Goal: Book appointment/travel/reservation

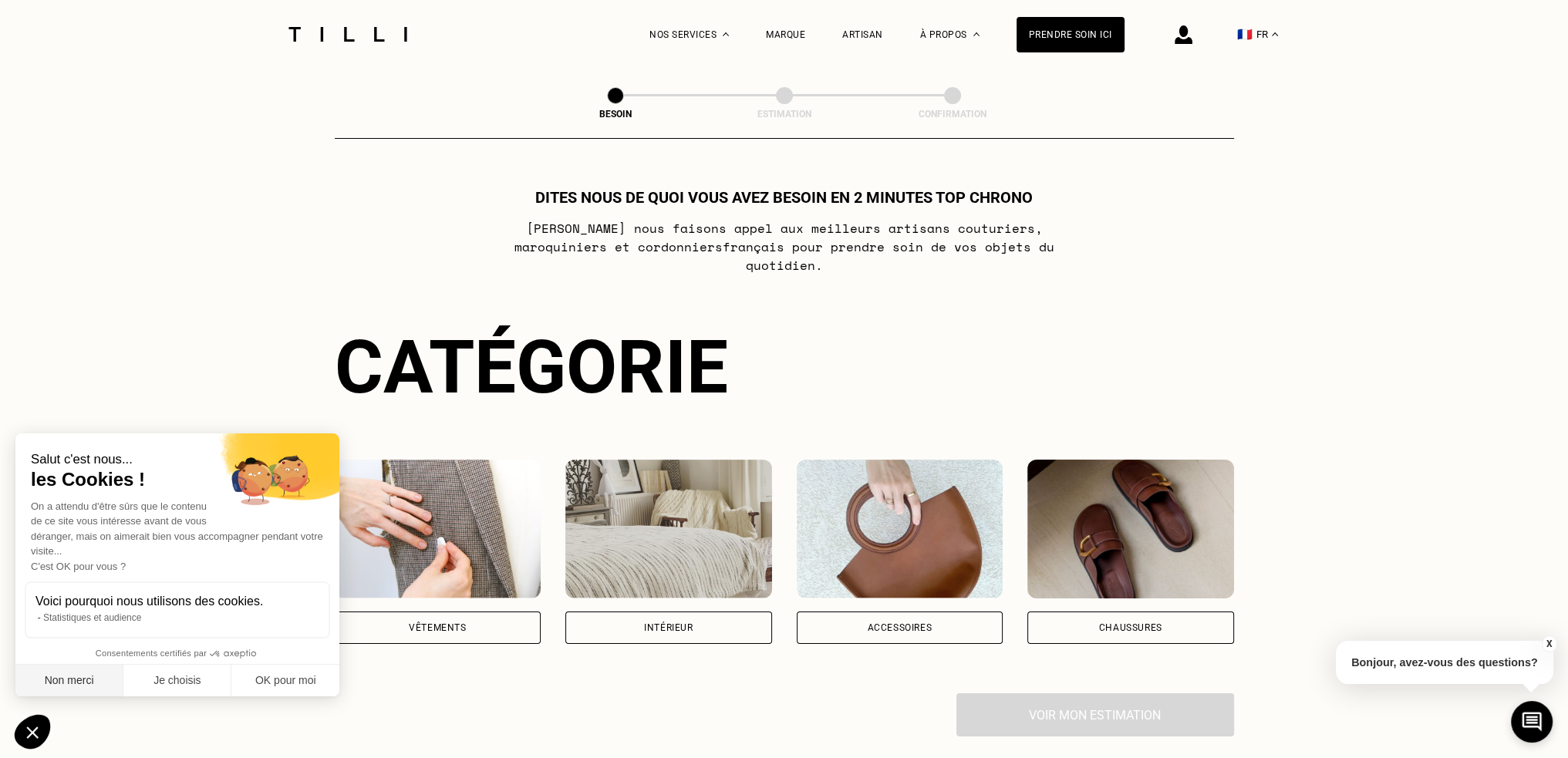
drag, startPoint x: 101, startPoint y: 684, endPoint x: 112, endPoint y: 686, distance: 11.2
click at [103, 684] on button "Non merci" at bounding box center [69, 681] width 108 height 33
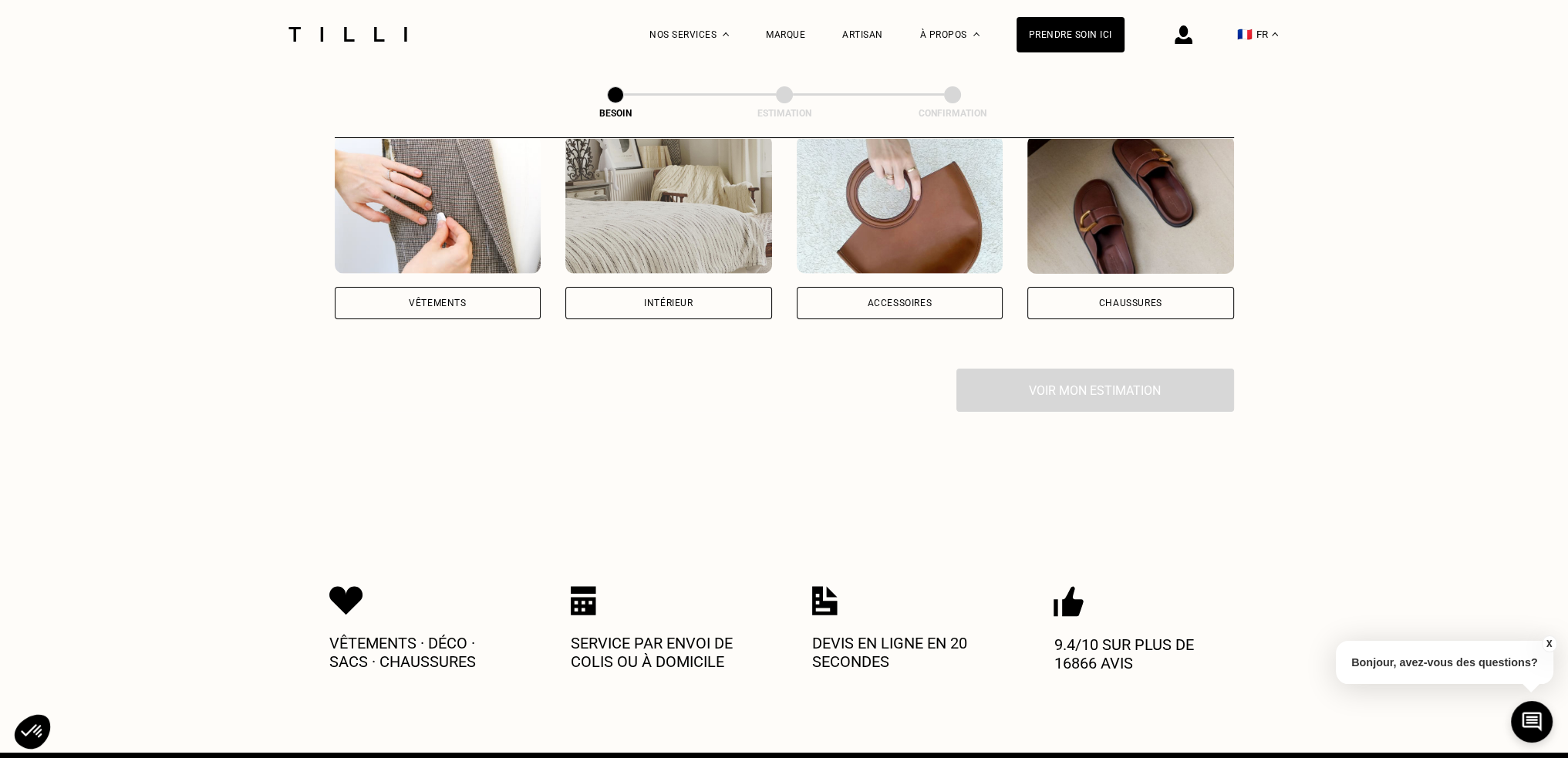
scroll to position [154, 0]
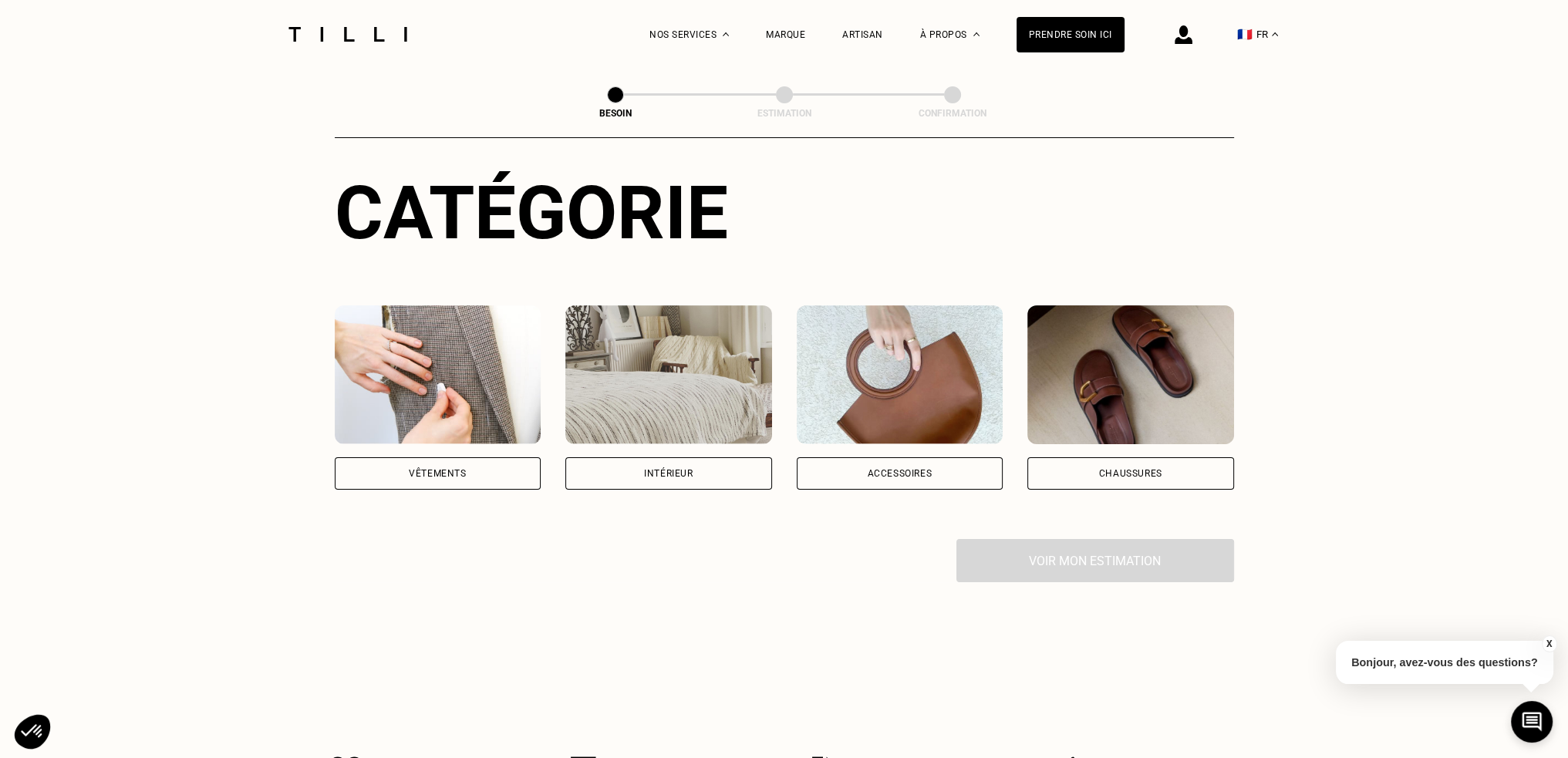
click at [706, 458] on div "Intérieur" at bounding box center [668, 473] width 206 height 33
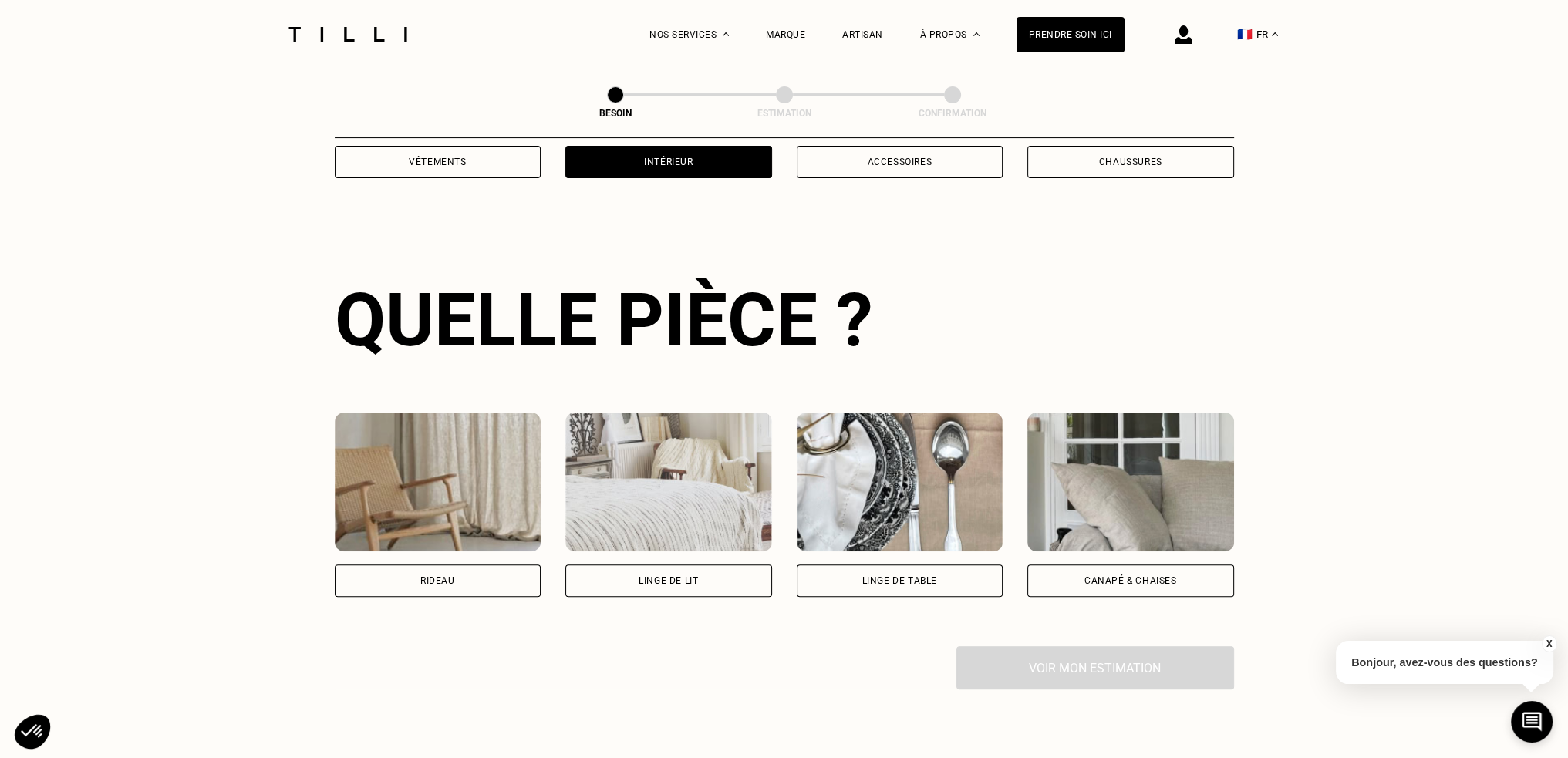
scroll to position [502, 0]
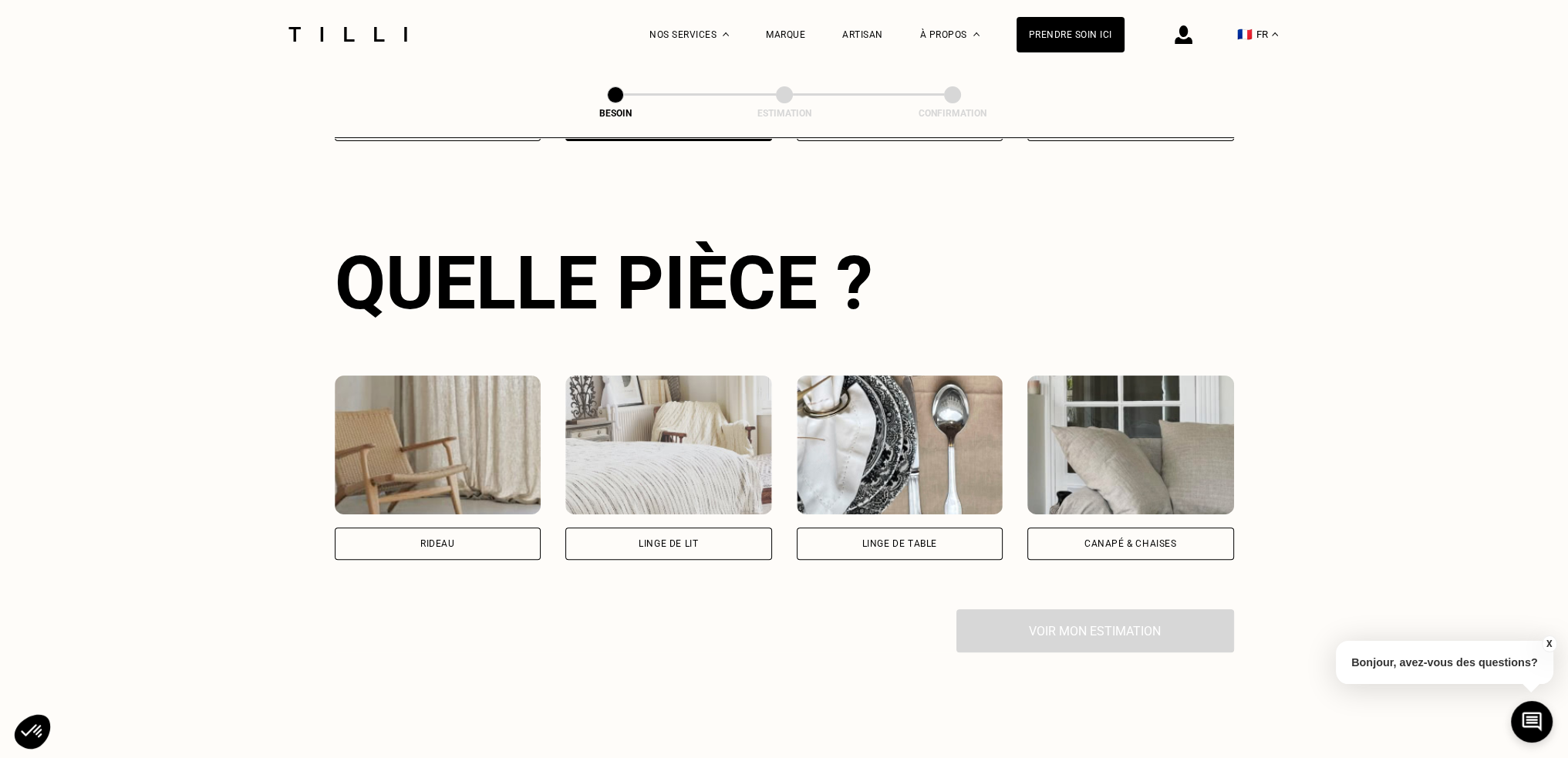
click at [390, 528] on div "Rideau" at bounding box center [437, 544] width 206 height 33
select select "FR"
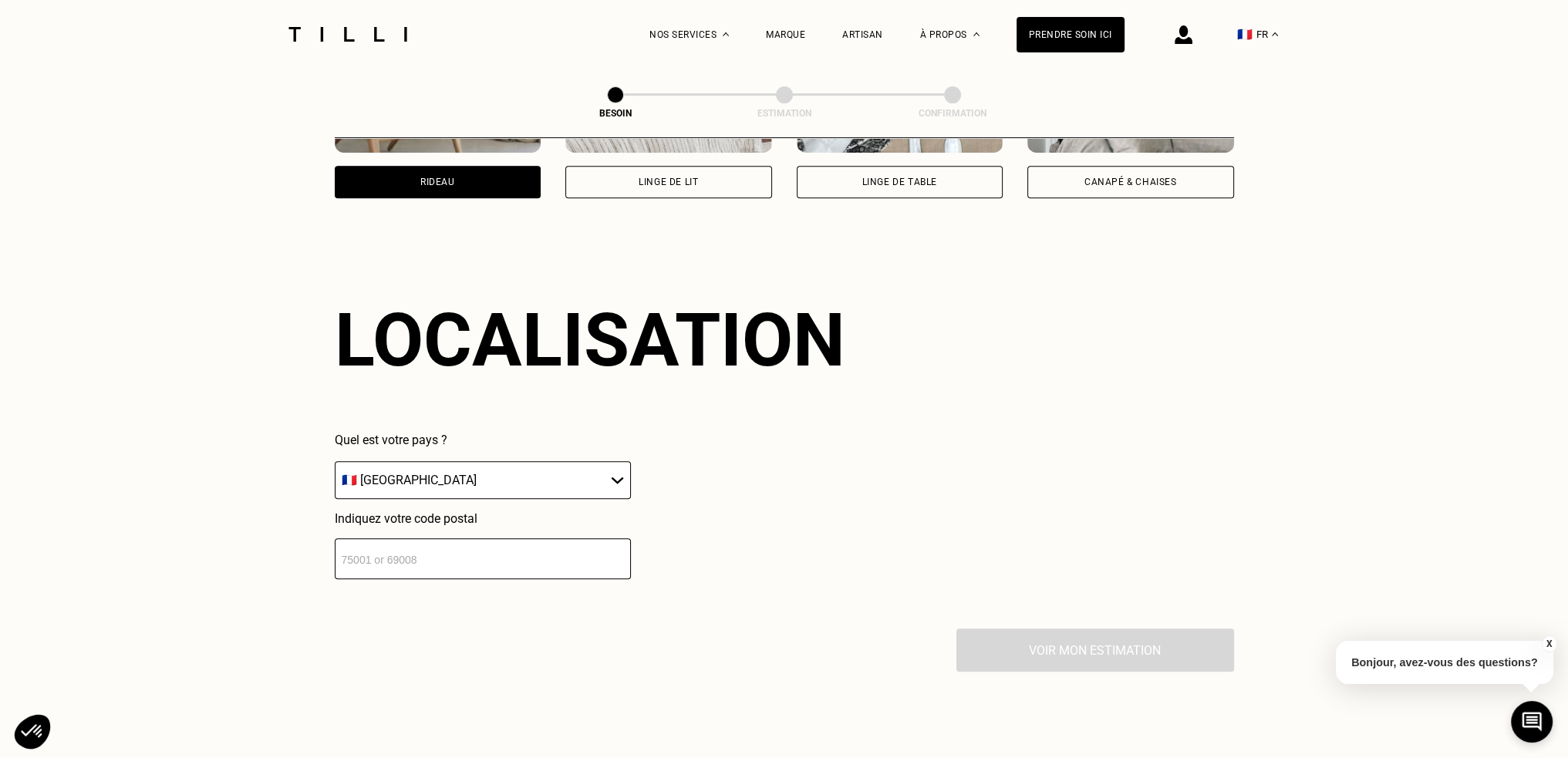
scroll to position [923, 0]
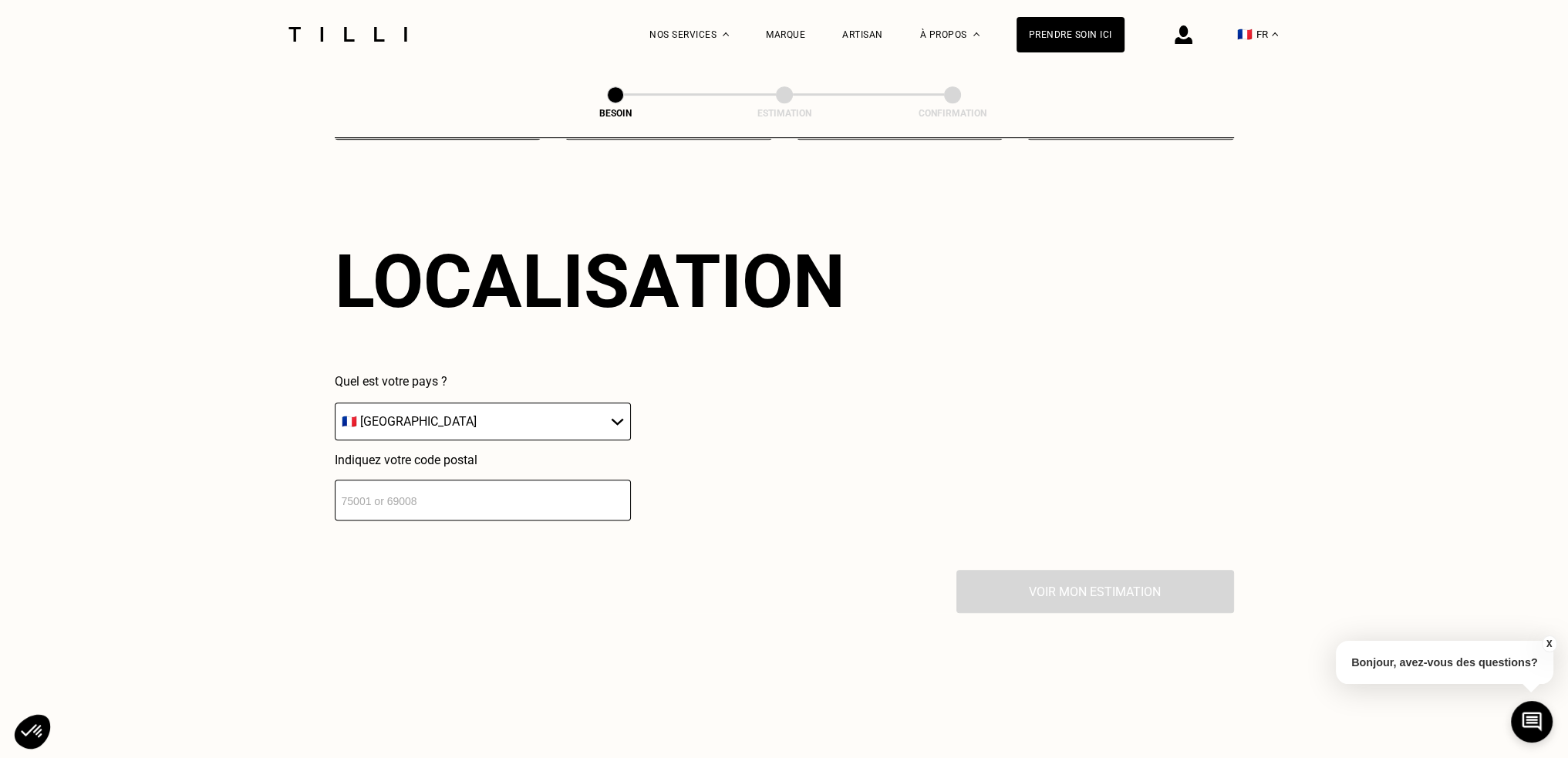
click at [534, 496] on input "number" at bounding box center [483, 499] width 296 height 40
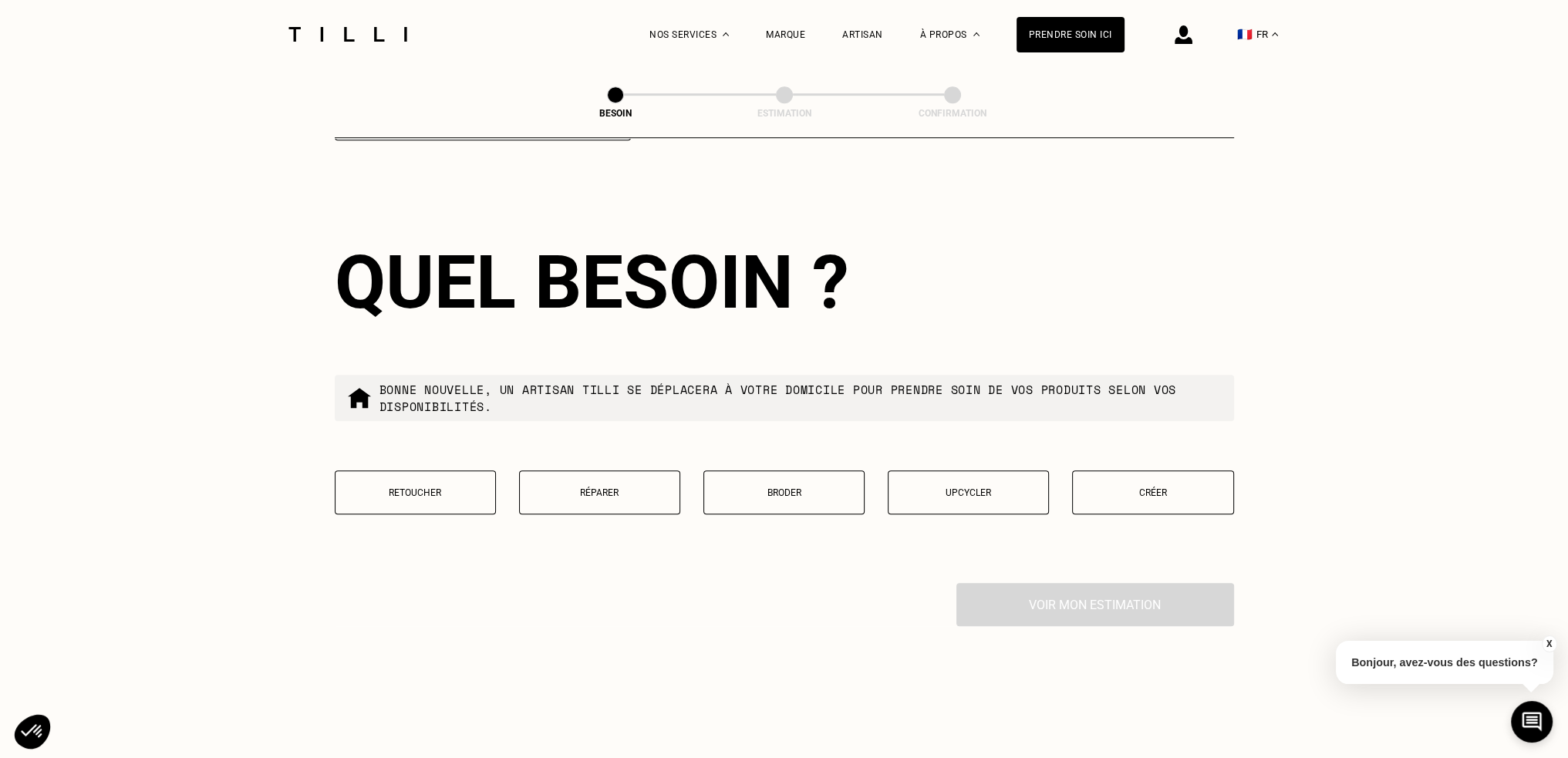
scroll to position [1308, 0]
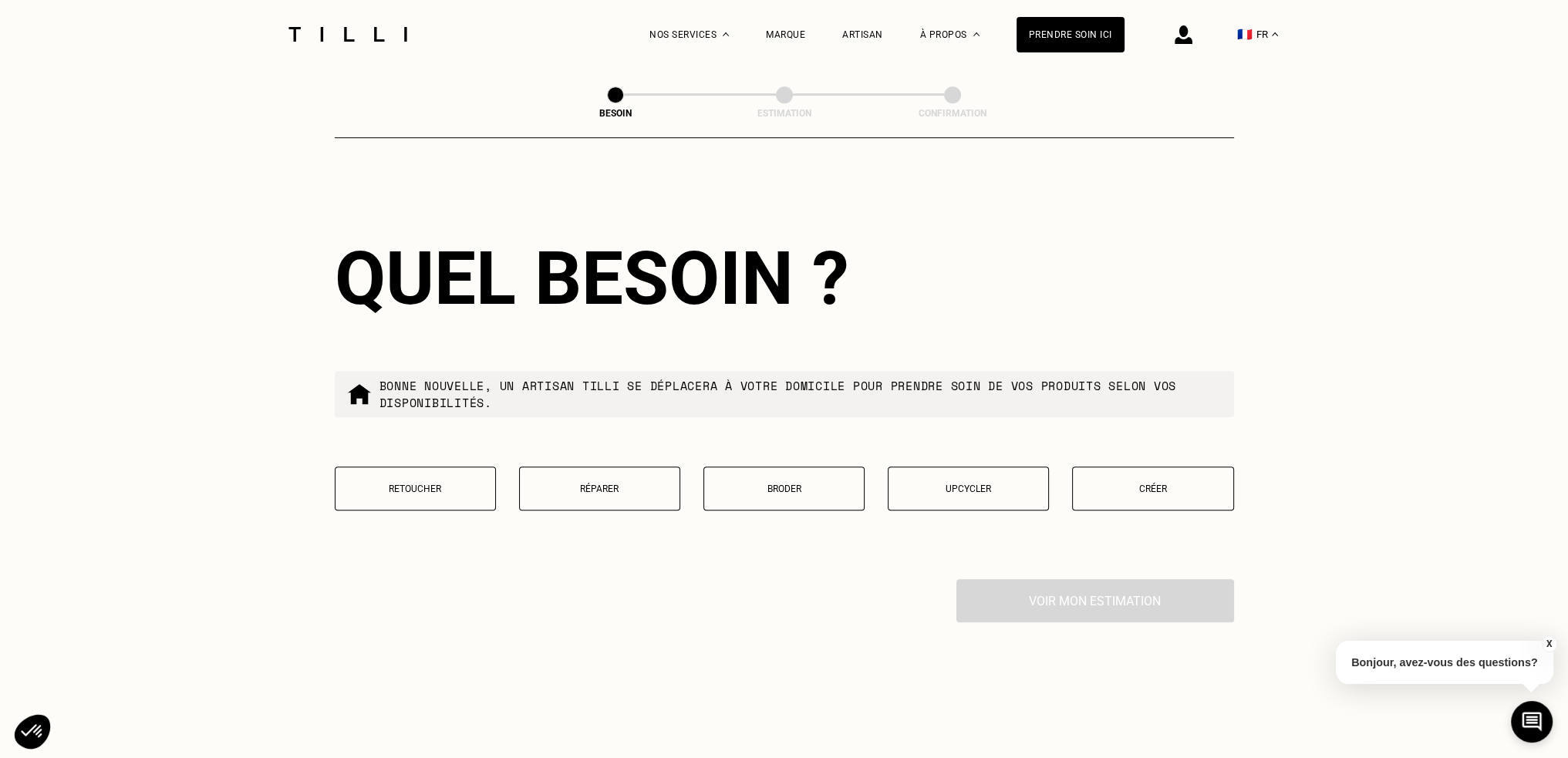
type input "93500"
click at [397, 484] on p "Retoucher" at bounding box center [415, 489] width 144 height 11
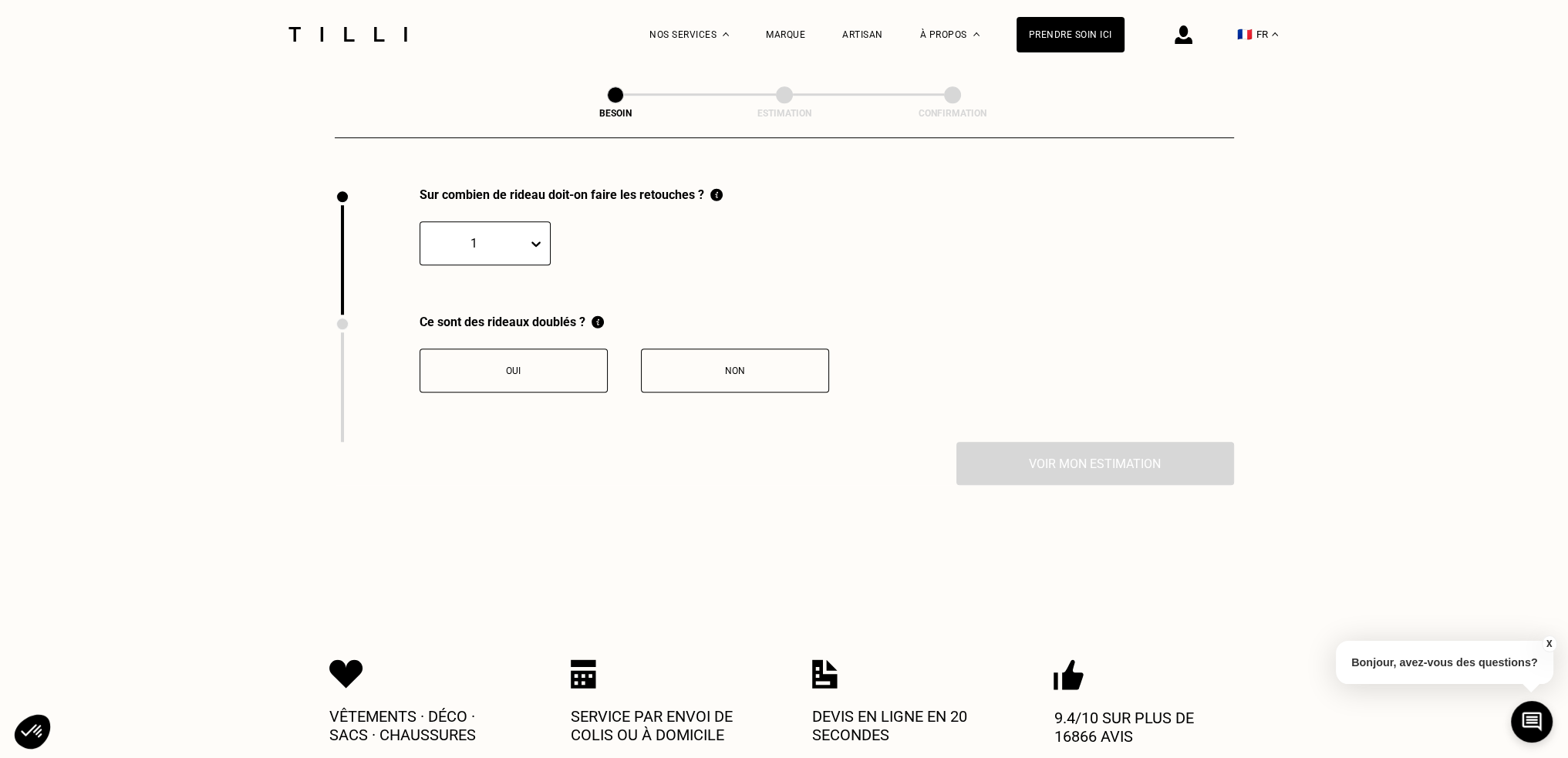
scroll to position [1703, 0]
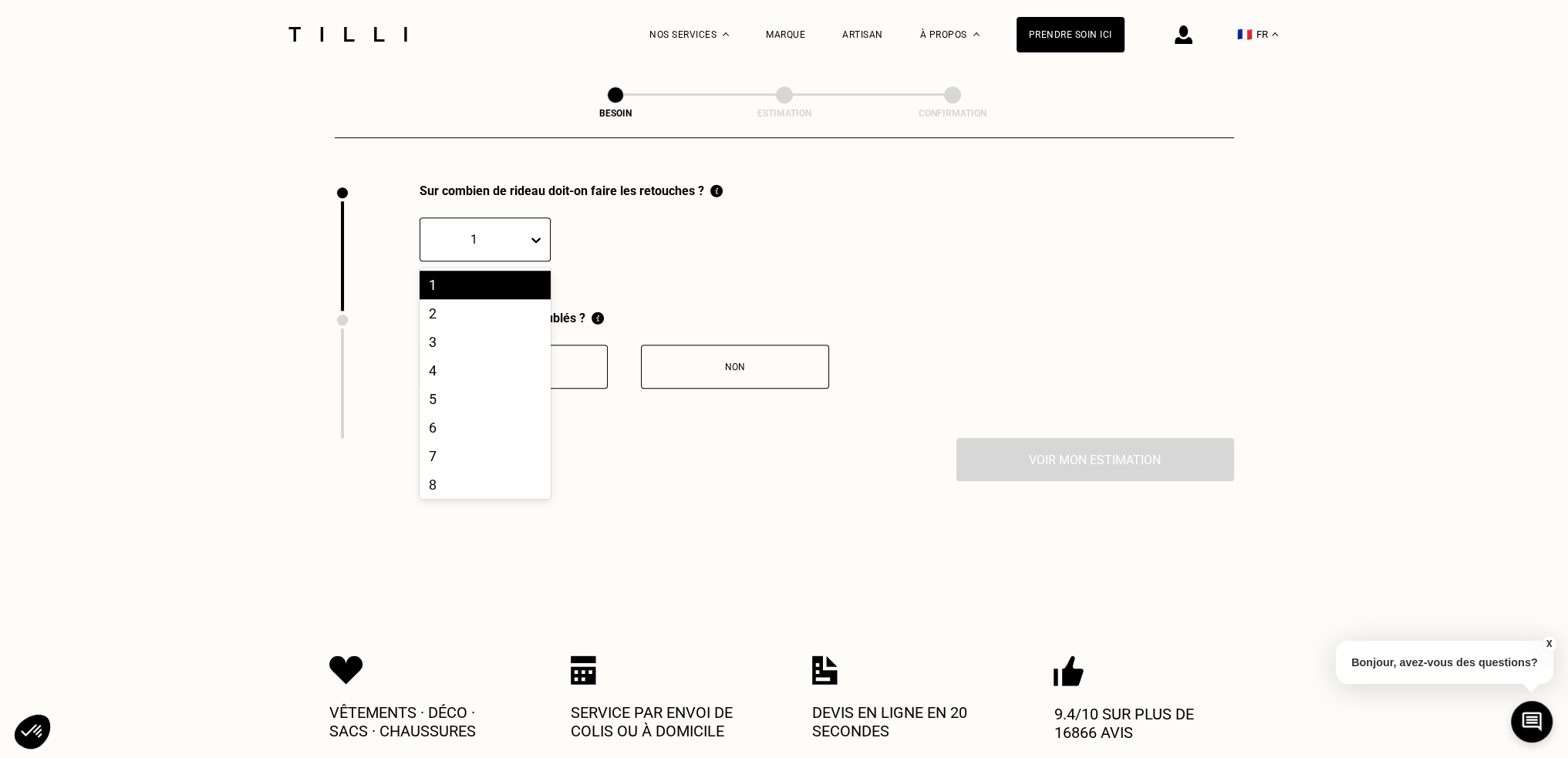
click at [543, 232] on icon at bounding box center [536, 240] width 16 height 16
click at [490, 300] on div "2" at bounding box center [485, 313] width 131 height 29
click at [729, 347] on button "Non" at bounding box center [734, 366] width 188 height 44
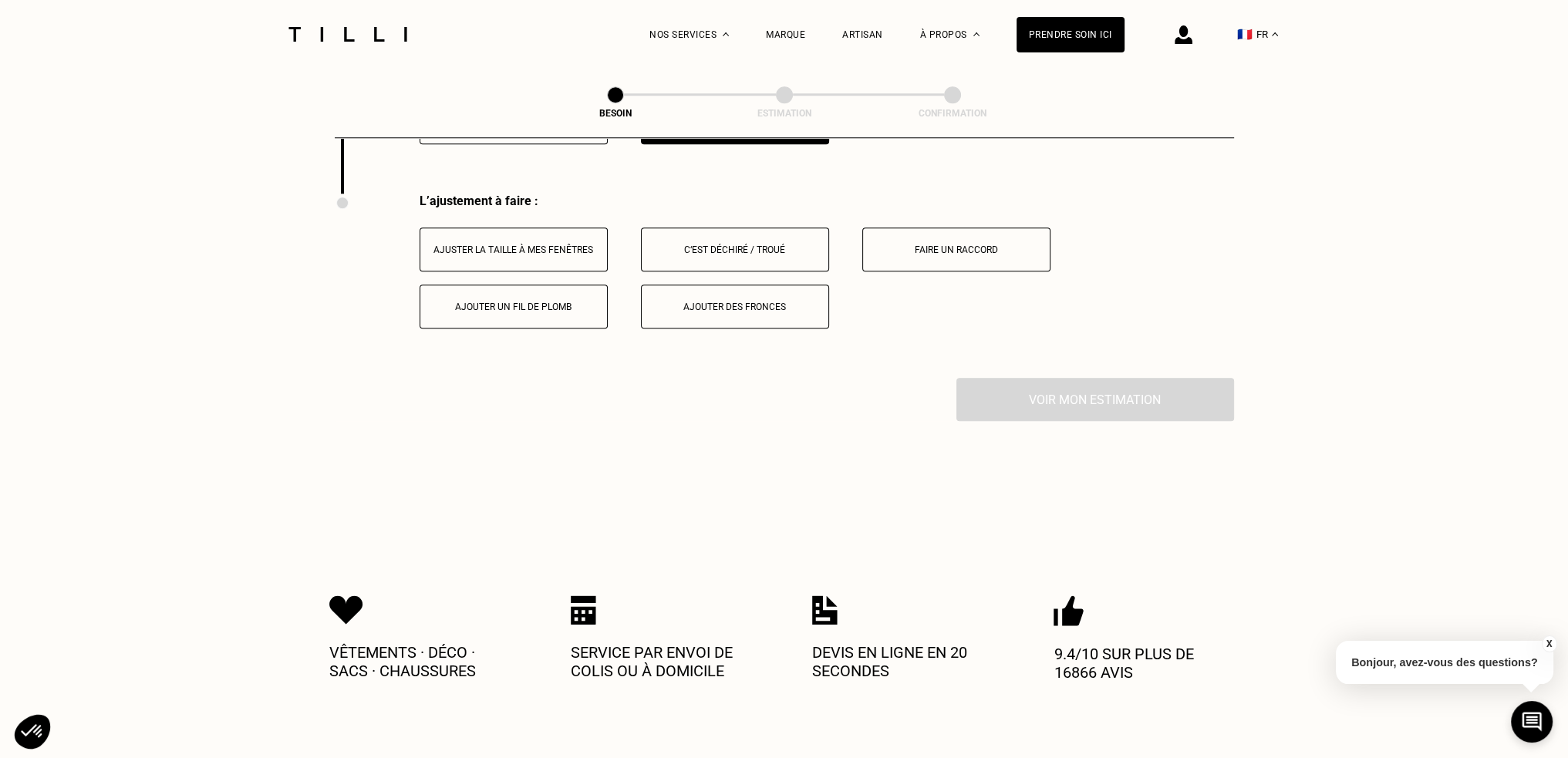
scroll to position [1958, 0]
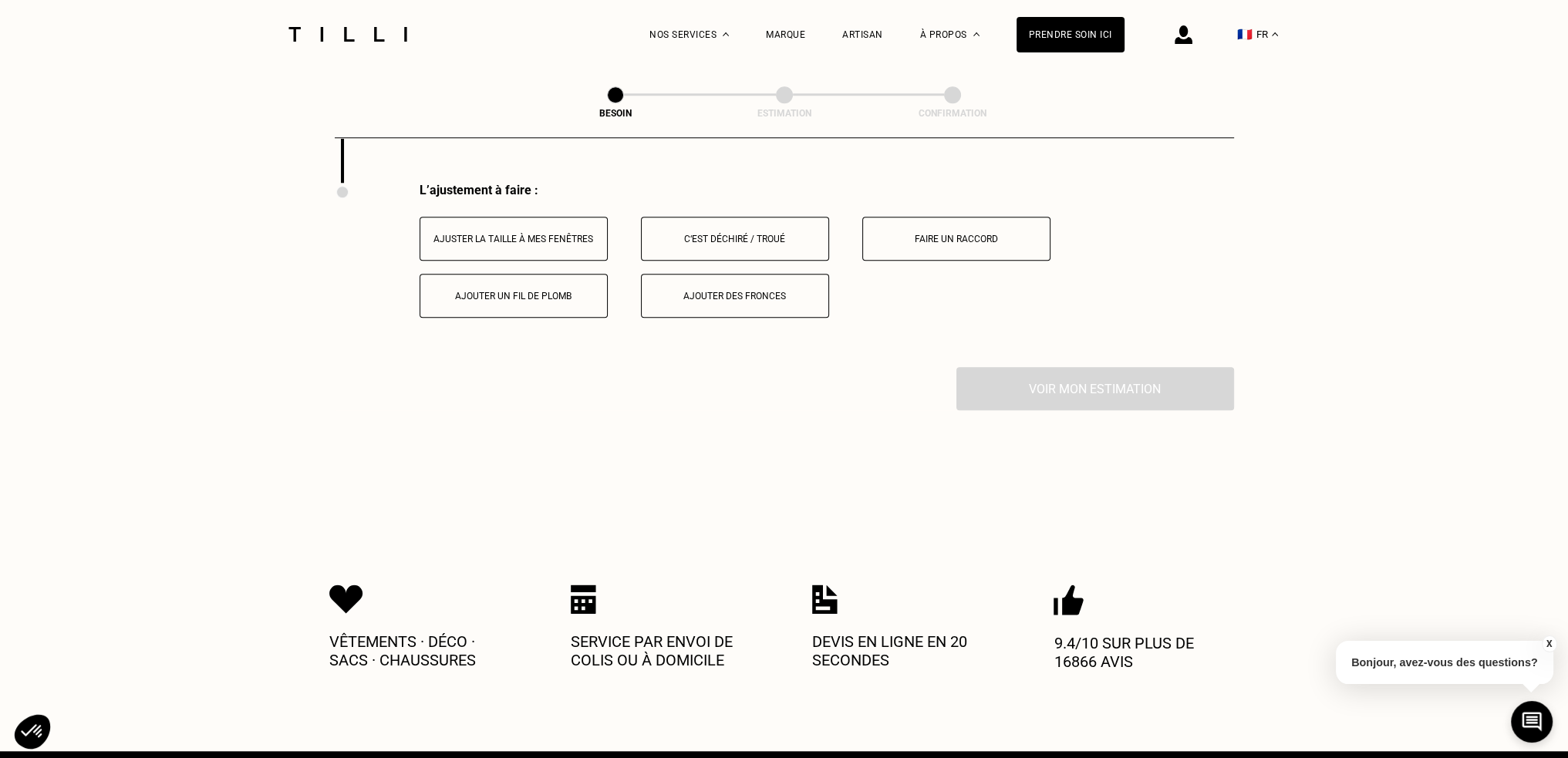
click at [518, 235] on button "Ajuster la taille à mes fenêtres" at bounding box center [513, 239] width 188 height 44
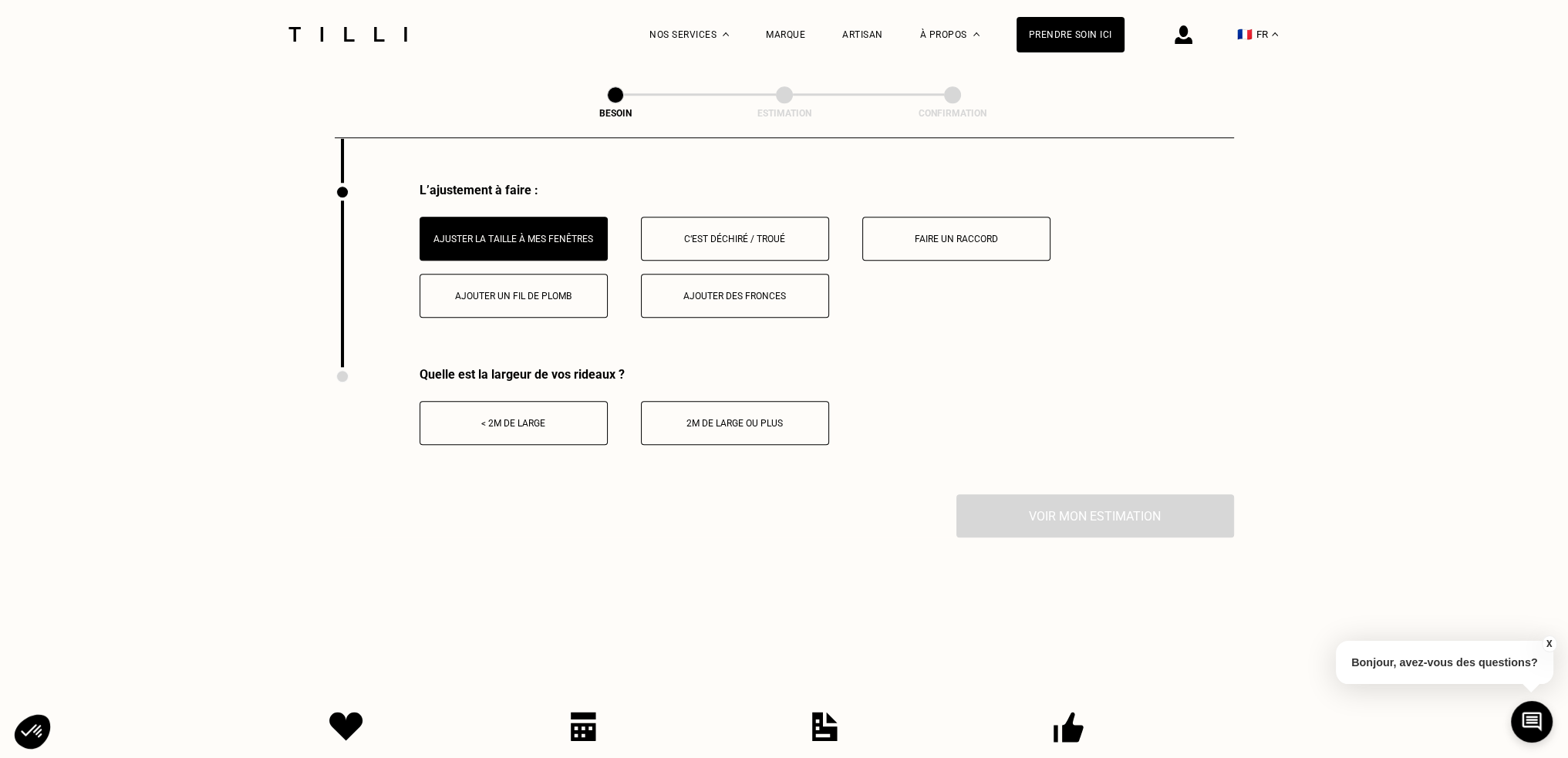
click at [518, 418] on div "< 2m de large" at bounding box center [513, 423] width 171 height 11
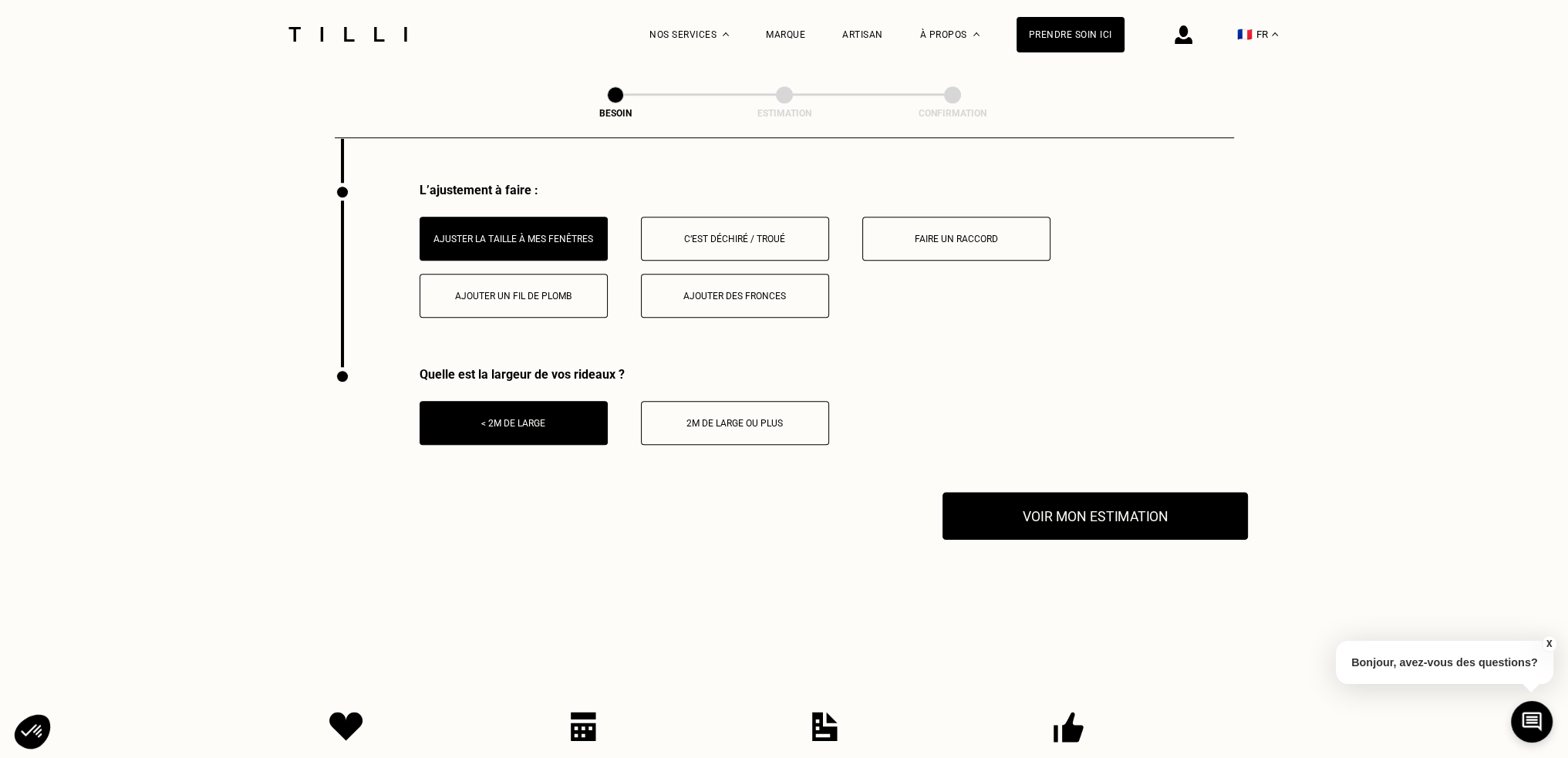
click at [1093, 507] on button "Voir mon estimation" at bounding box center [1094, 516] width 305 height 47
